Goal: Information Seeking & Learning: Find specific fact

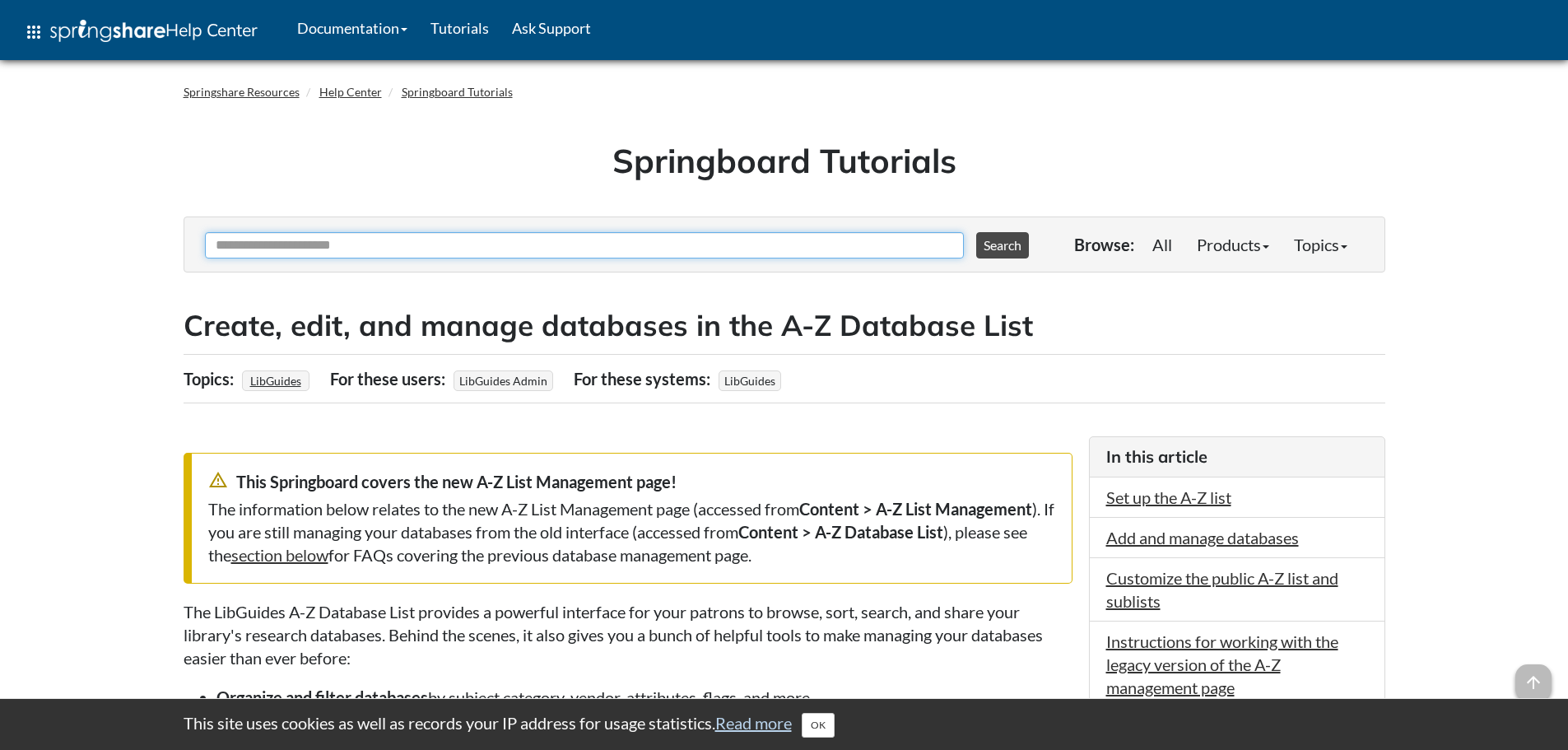
click at [577, 243] on input "Ask Another Question" at bounding box center [585, 245] width 759 height 26
type input "**********"
click at [976, 232] on button "Search" at bounding box center [1002, 245] width 53 height 26
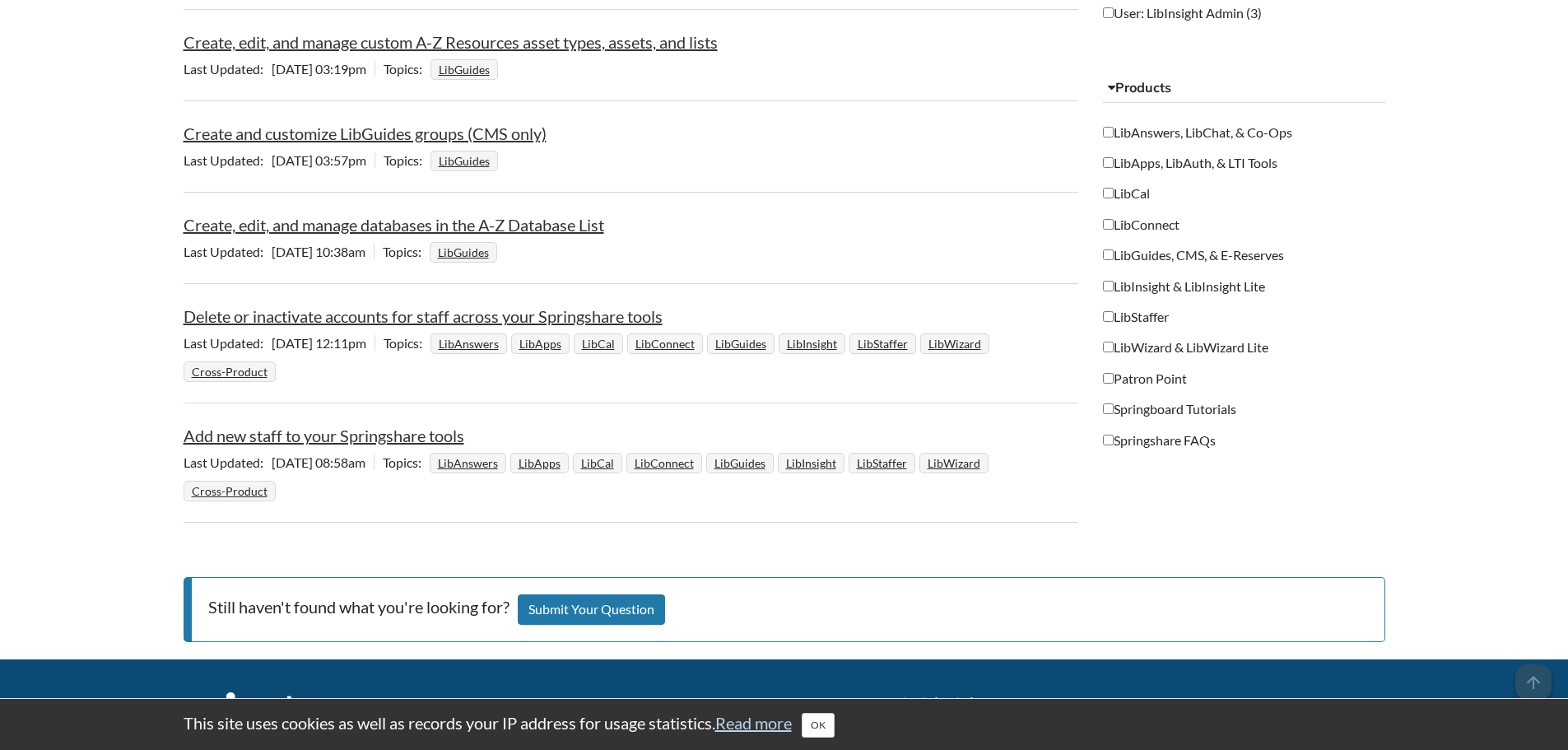
scroll to position [1400, 0]
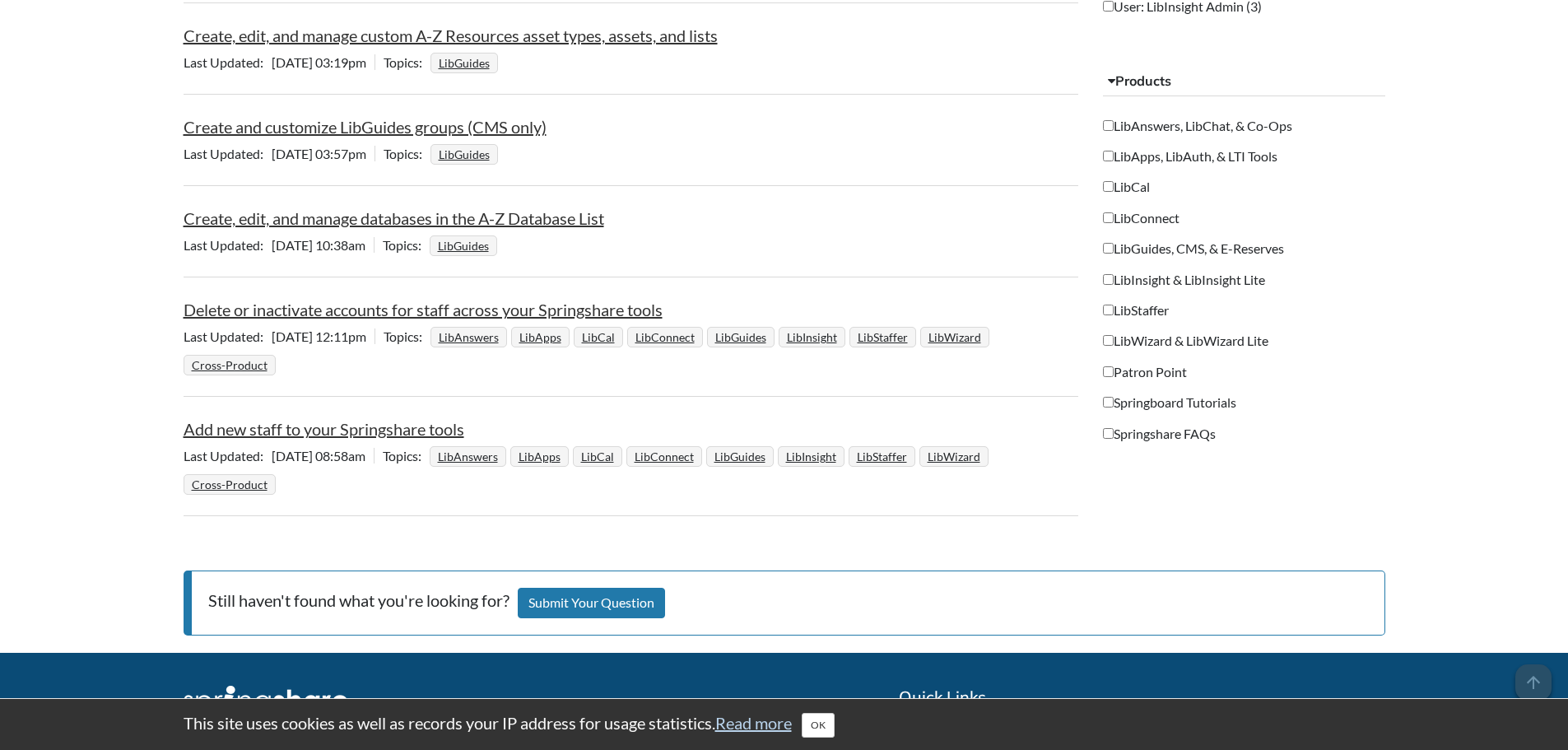
click at [405, 205] on li "Create, edit, and manage databases in the A-Z Database List Last Updated [DATE]…" at bounding box center [631, 234] width 896 height 88
click at [402, 214] on link "Create, edit, and manage databases in the A-Z Database List" at bounding box center [393, 218] width 421 height 20
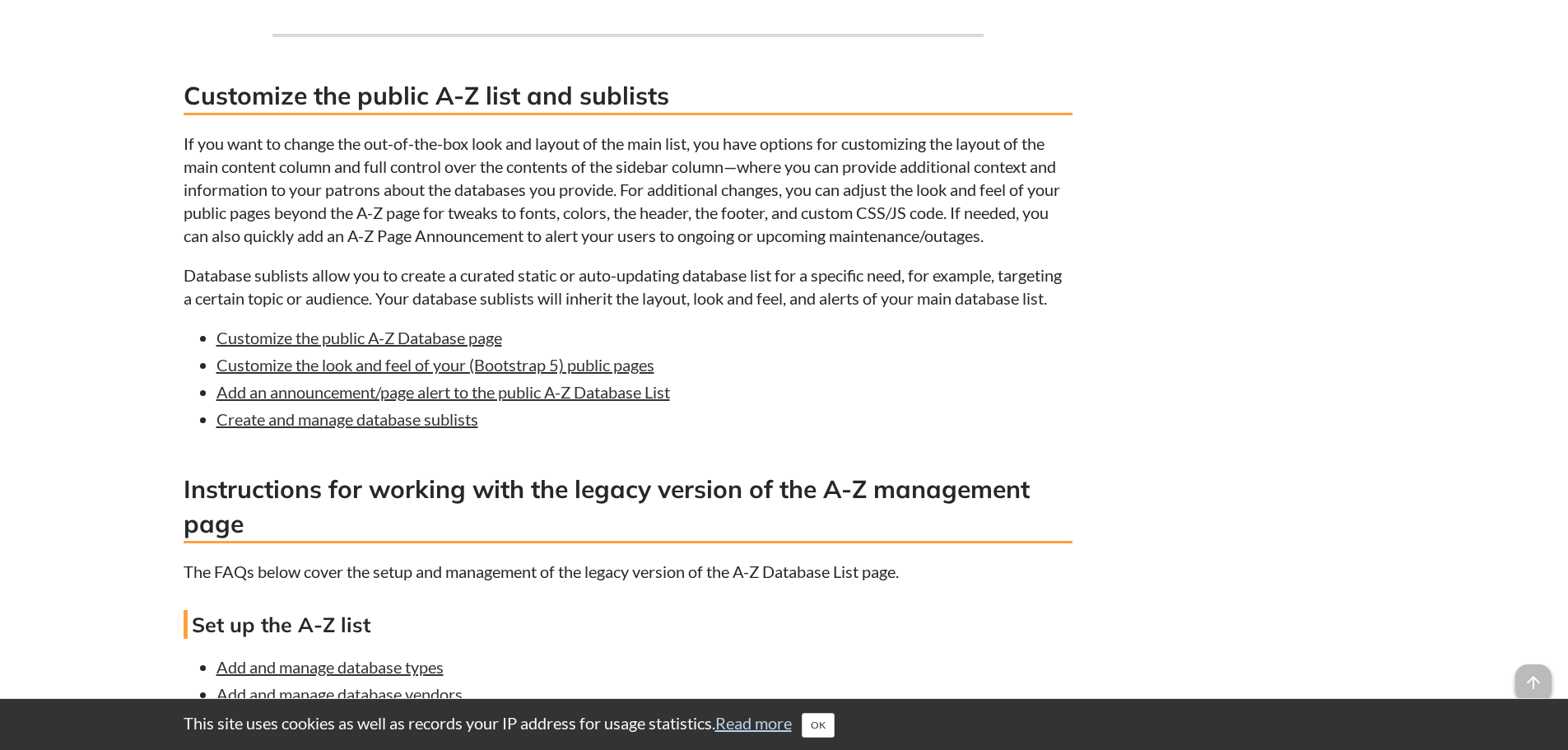
scroll to position [4446, 0]
